Goal: Find contact information: Find contact information

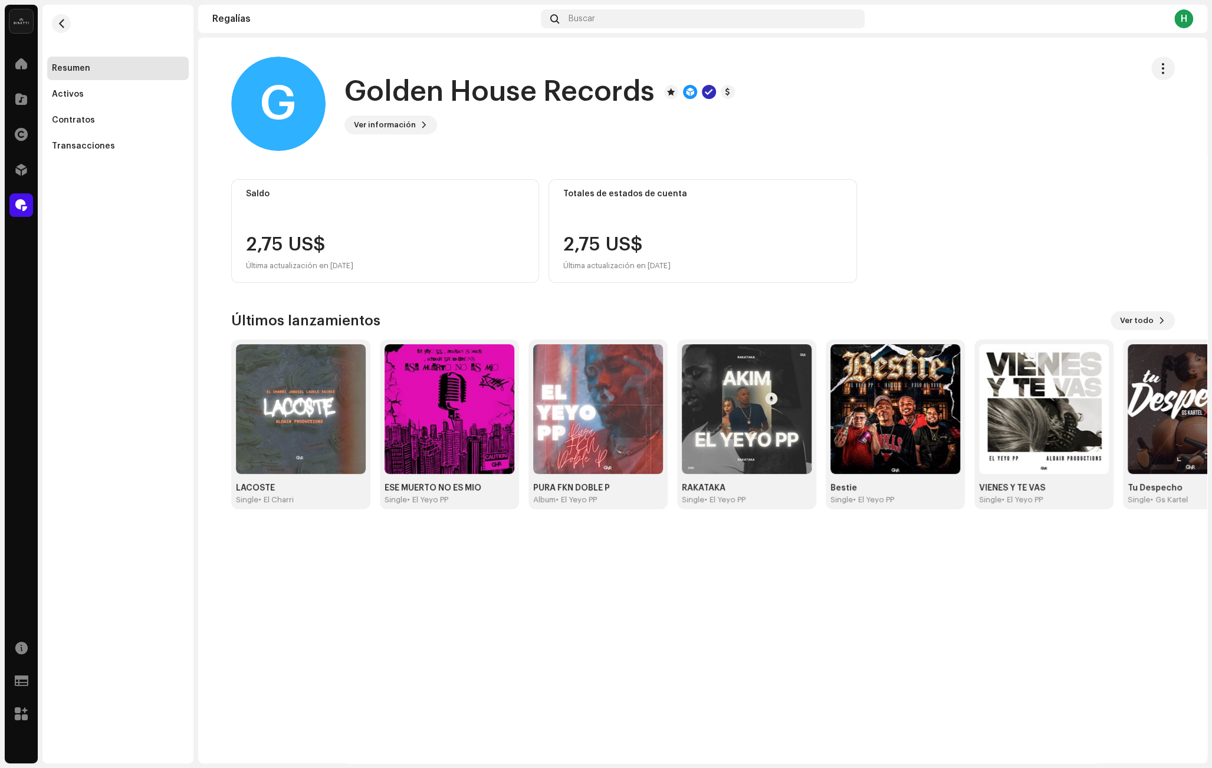
click at [44, 99] on div "Resumen Activos Contratos Transacciones" at bounding box center [117, 81] width 151 height 153
click at [25, 98] on span at bounding box center [21, 98] width 12 height 9
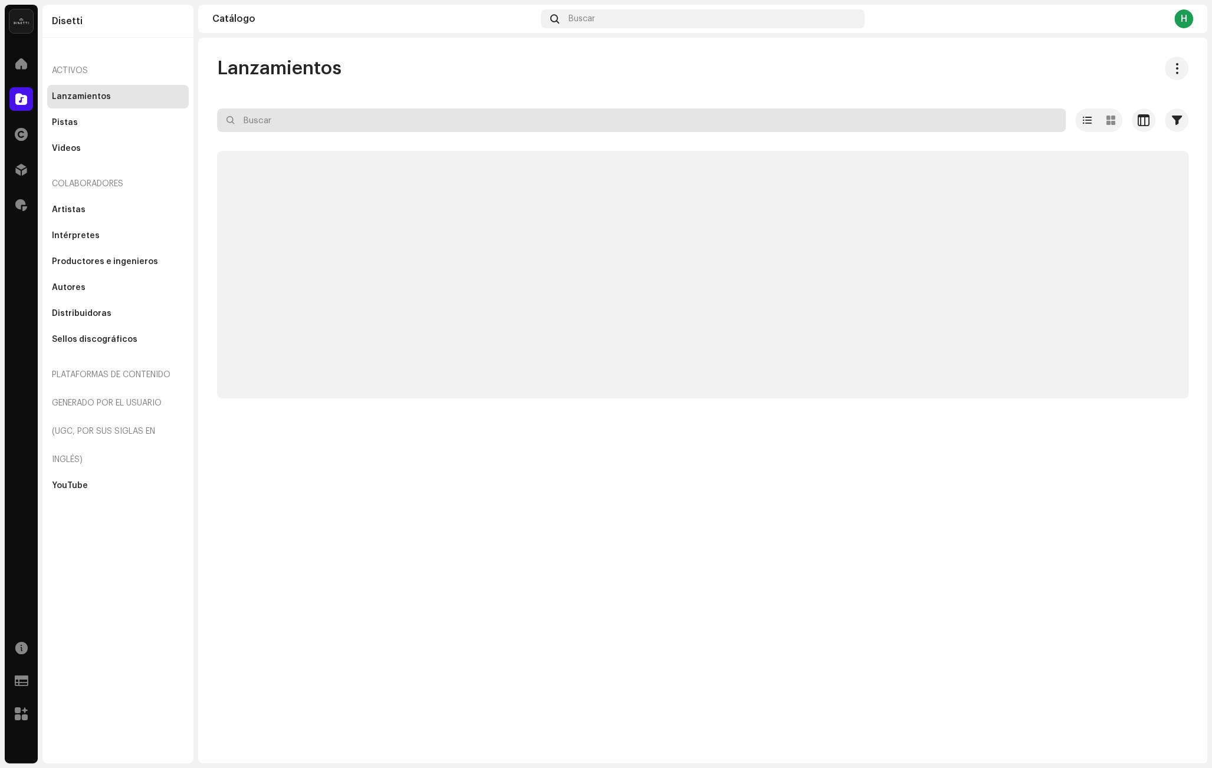
click at [330, 126] on input "text" at bounding box center [641, 121] width 849 height 24
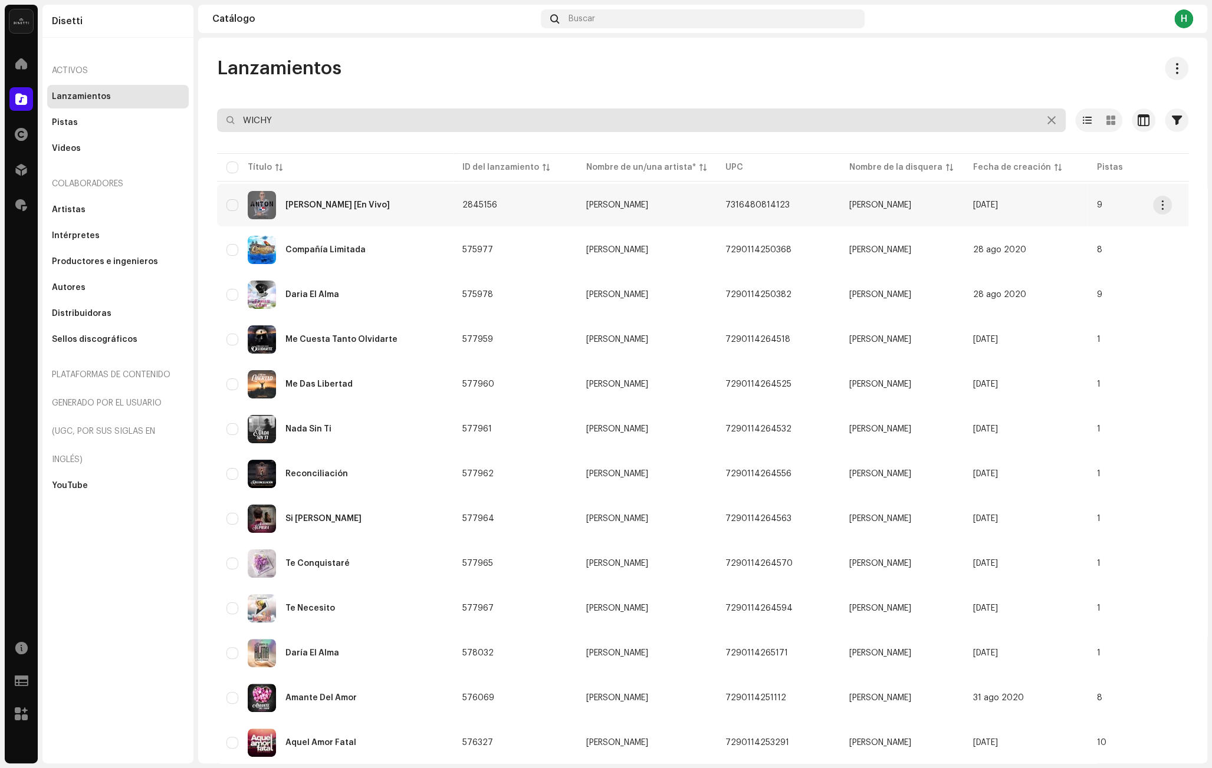
type input "WICHY"
click at [399, 209] on div "[PERSON_NAME] [En Vivo]" at bounding box center [334, 205] width 217 height 28
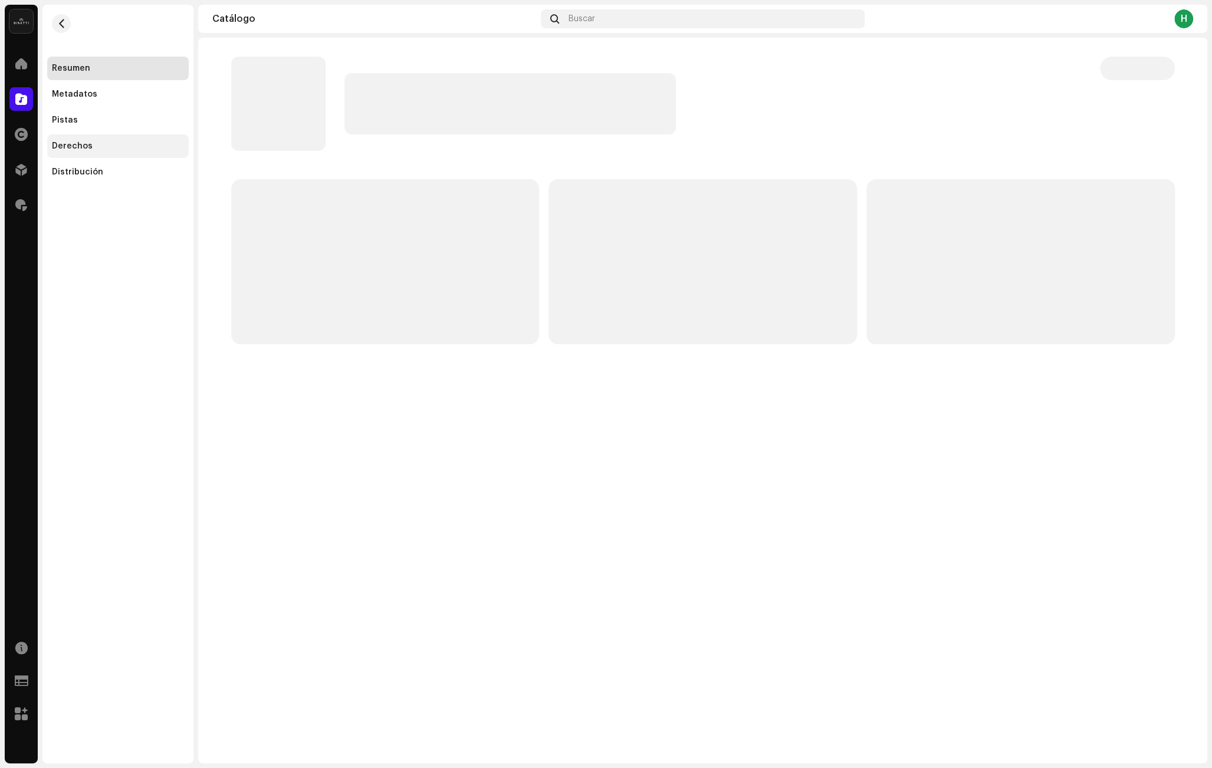
click at [146, 149] on div "Derechos" at bounding box center [118, 146] width 132 height 9
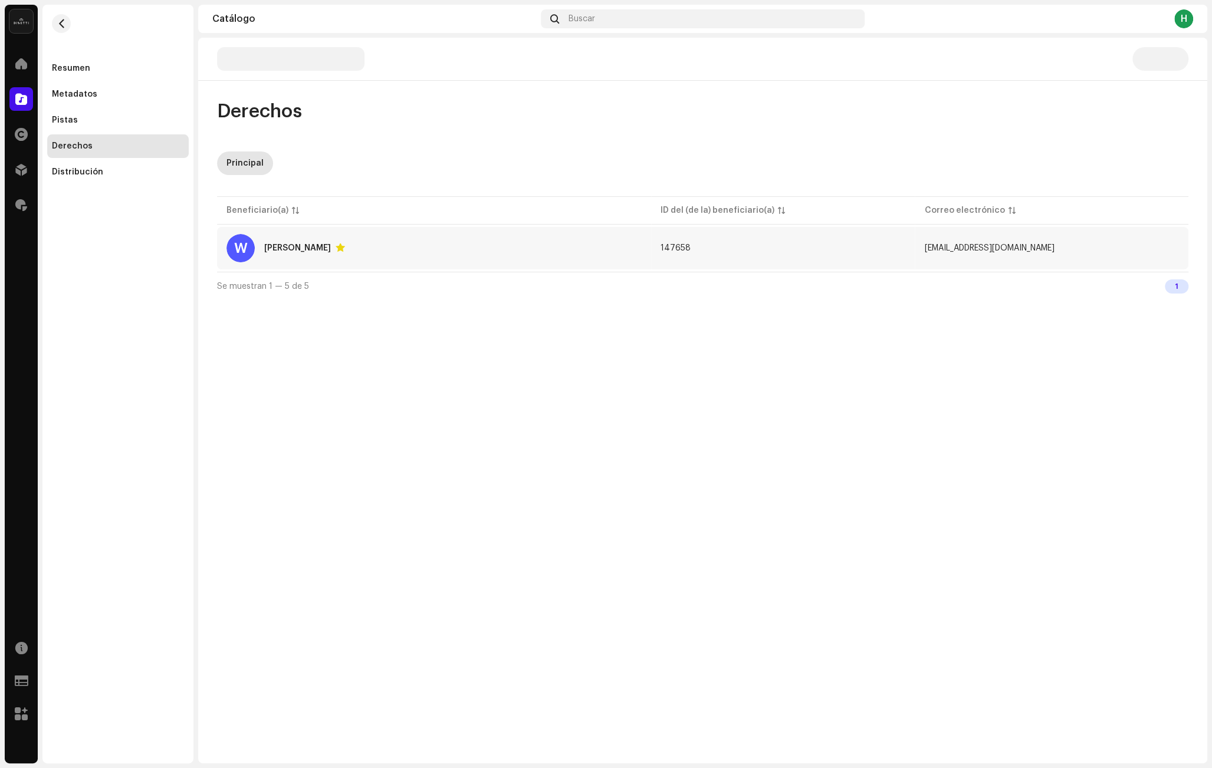
click at [444, 248] on div "W [PERSON_NAME]" at bounding box center [433, 248] width 415 height 28
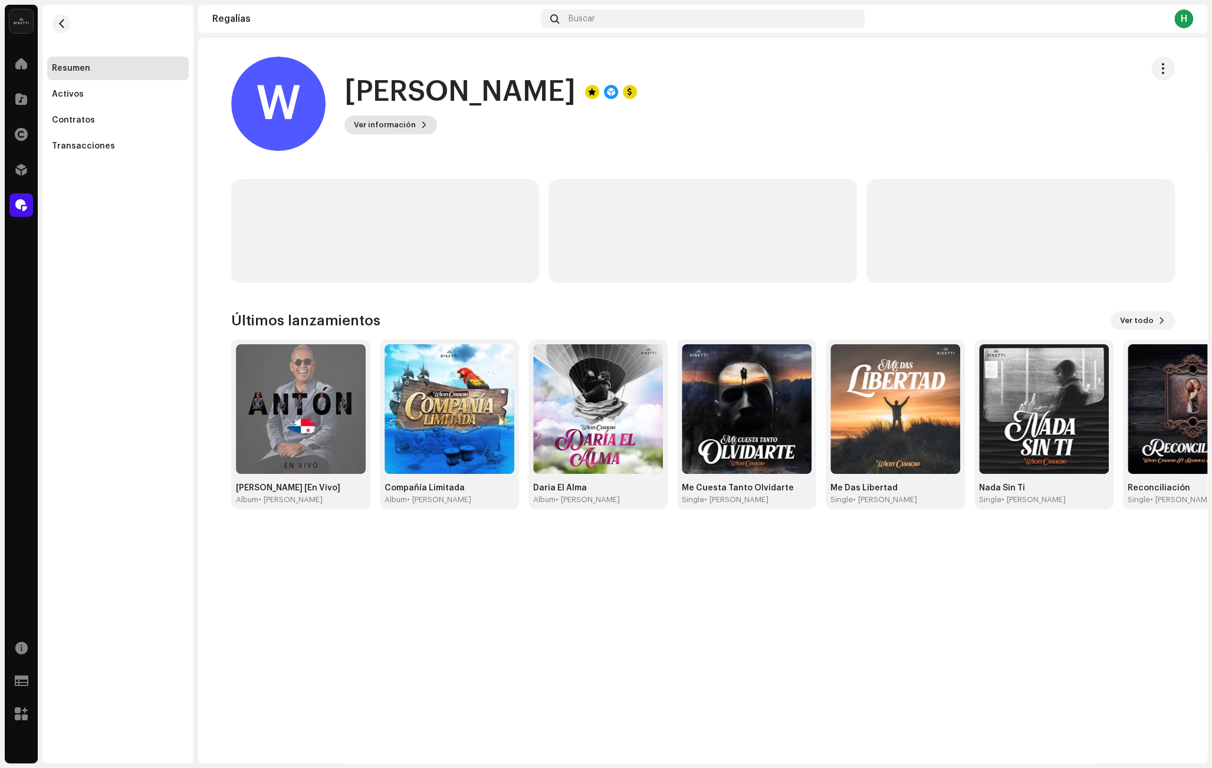
click at [406, 121] on span "Ver información" at bounding box center [385, 125] width 62 height 24
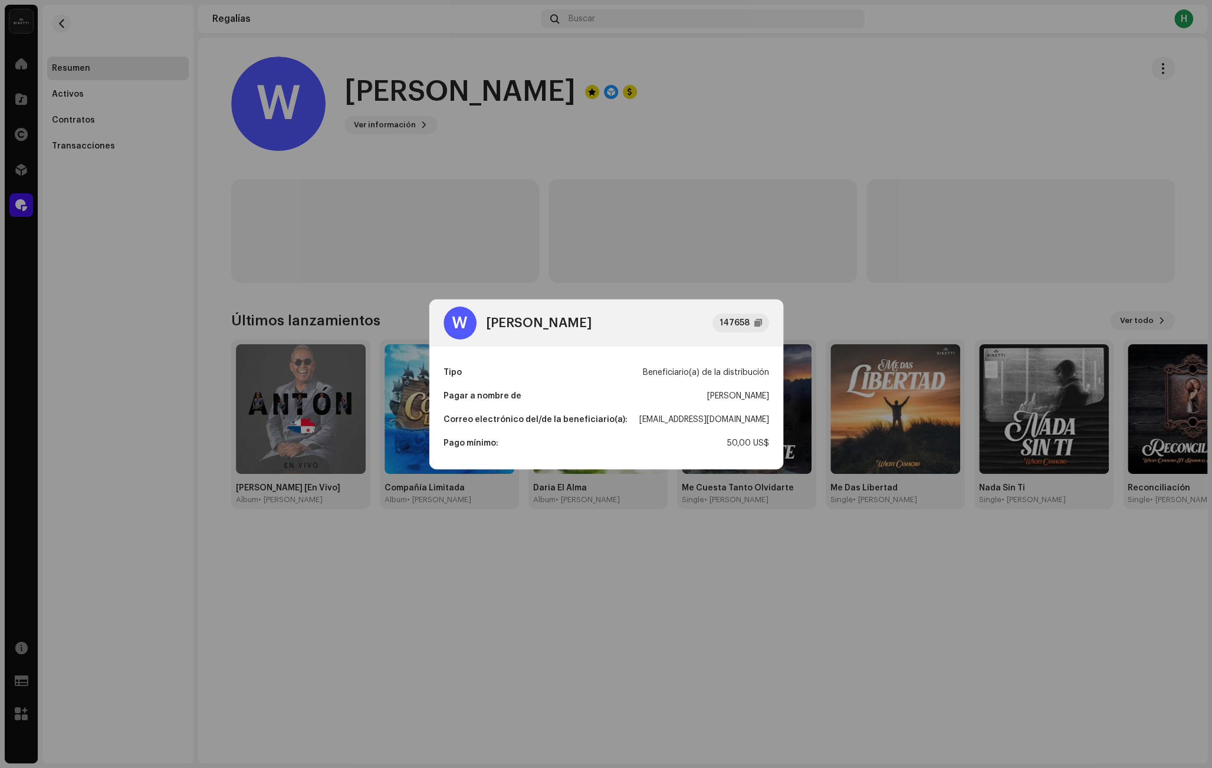
click at [698, 414] on div "[EMAIL_ADDRESS][DOMAIN_NAME]" at bounding box center [704, 420] width 130 height 24
copy div "[EMAIL_ADDRESS][DOMAIN_NAME]"
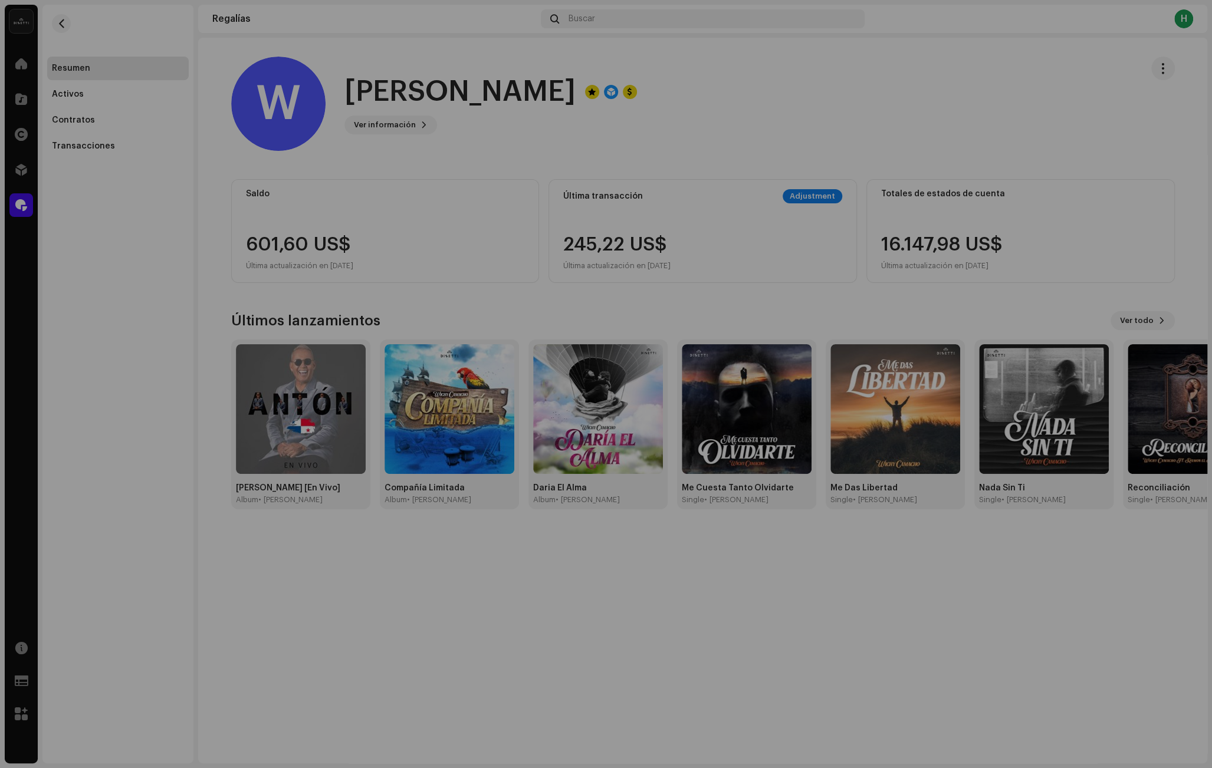
click at [11, 152] on div "W [PERSON_NAME] 147658 Tipo Beneficiario(a) de la distribución Pagar a nombre d…" at bounding box center [606, 384] width 1212 height 768
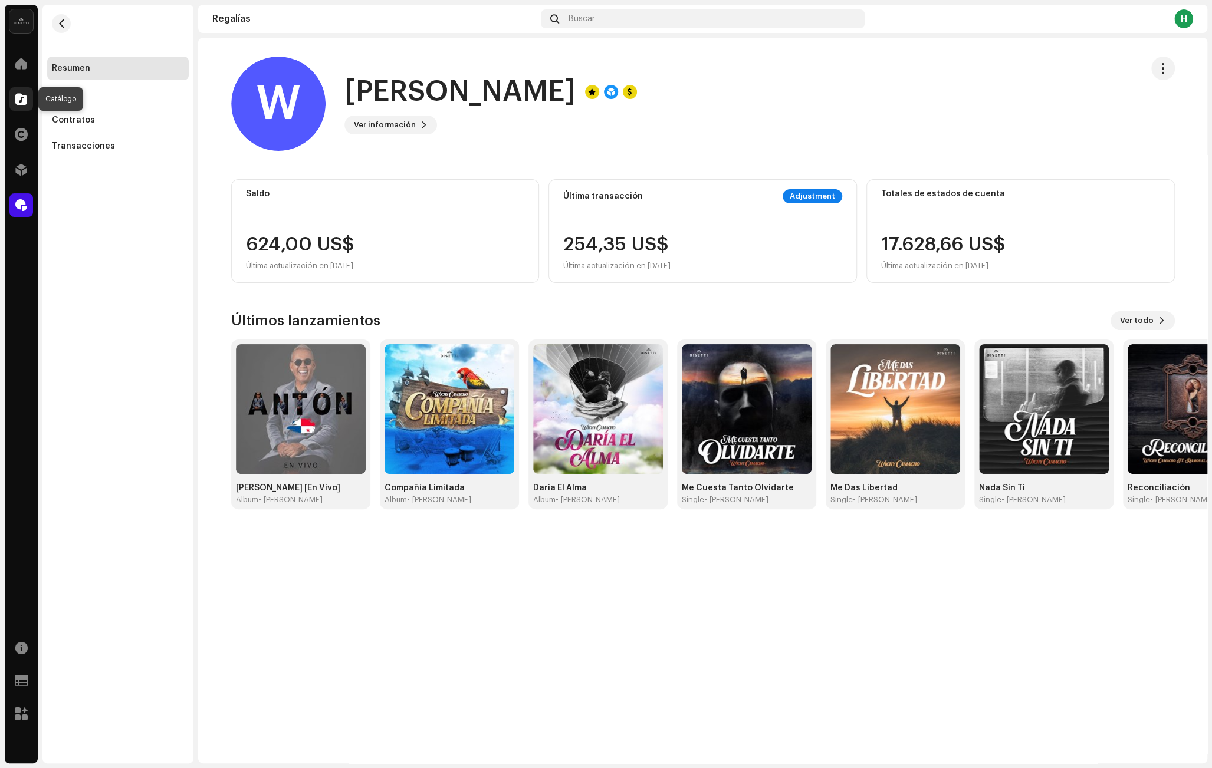
click at [24, 92] on div at bounding box center [21, 99] width 24 height 24
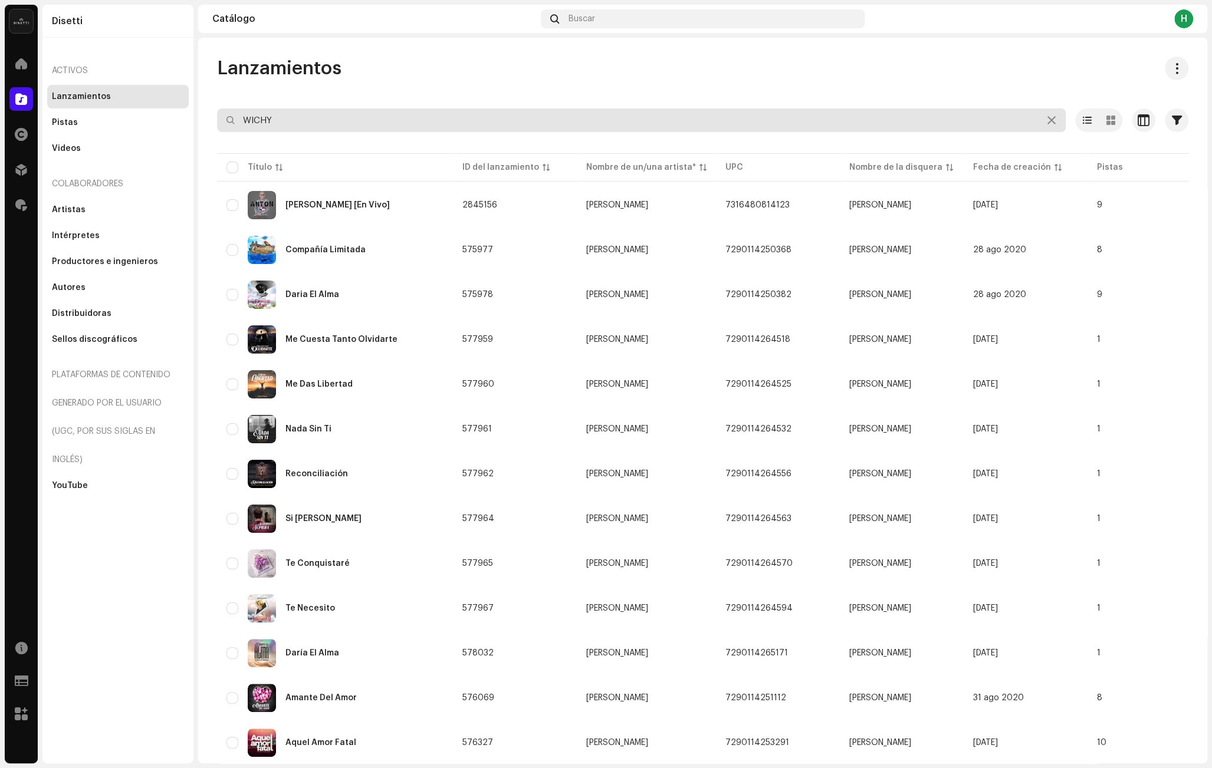
click at [273, 117] on input "WICHY" at bounding box center [641, 121] width 849 height 24
type input "rafu"
